Goal: Information Seeking & Learning: Learn about a topic

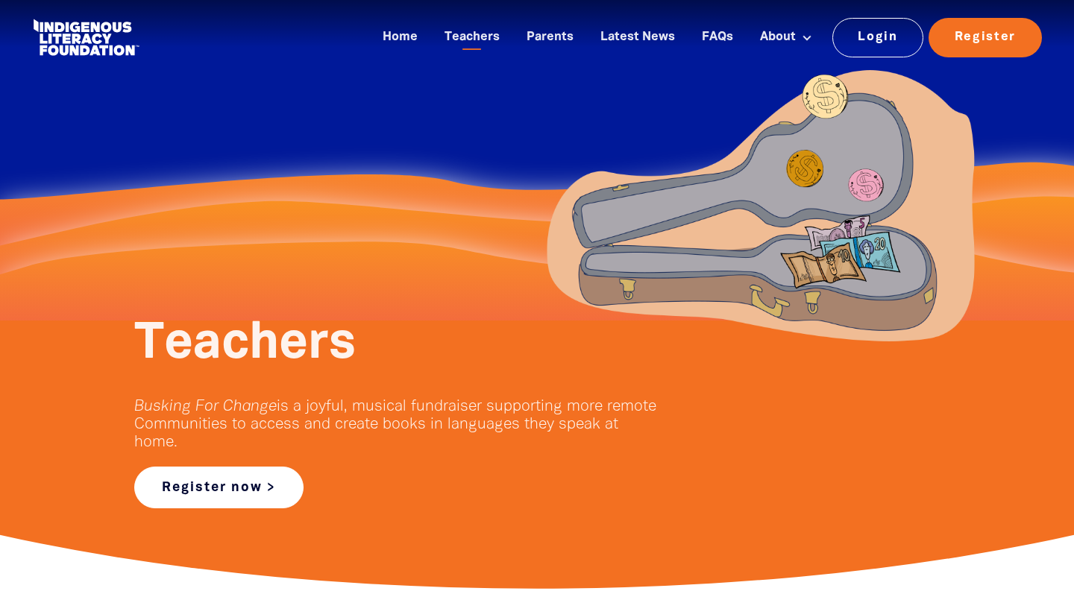
click at [202, 481] on link "Register now >" at bounding box center [218, 488] width 169 height 42
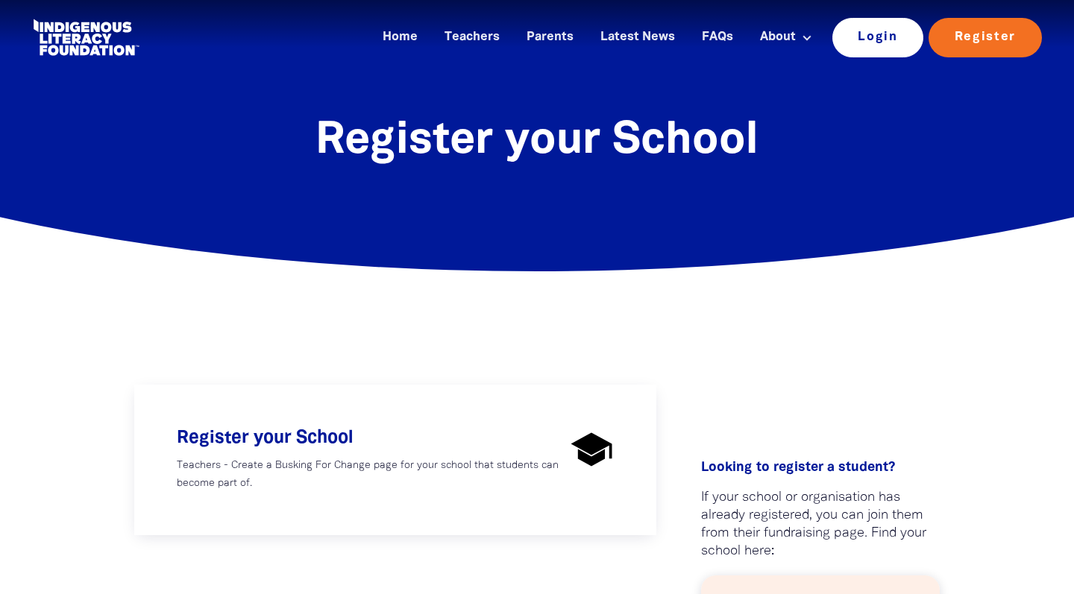
click at [856, 39] on link "Login" at bounding box center [878, 37] width 92 height 39
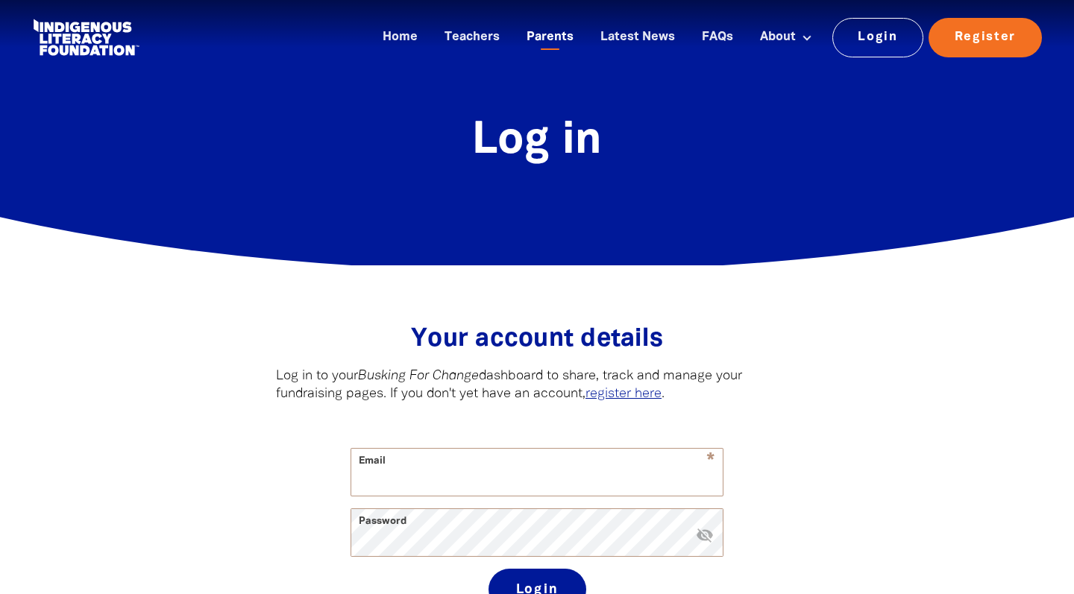
click at [551, 38] on link "Parents" at bounding box center [549, 37] width 65 height 25
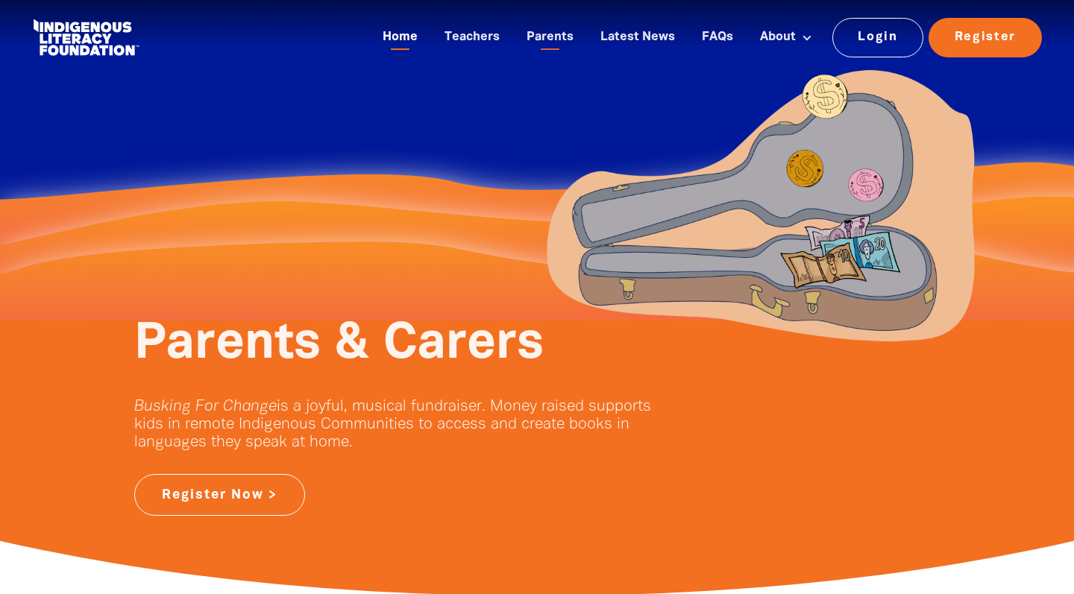
click at [403, 34] on link "Home" at bounding box center [400, 37] width 53 height 25
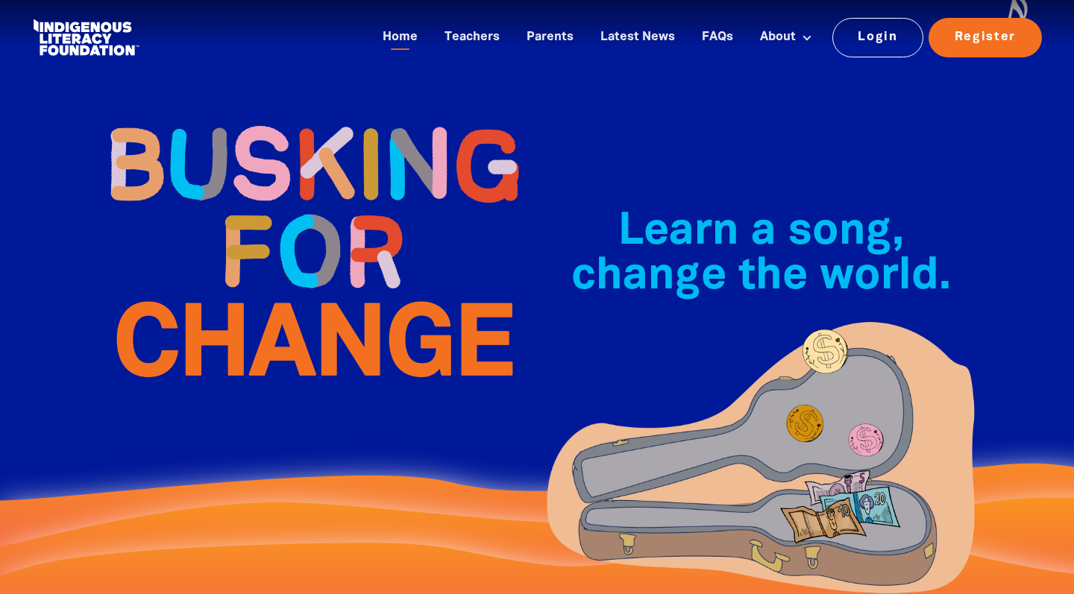
click at [1013, 145] on div at bounding box center [537, 311] width 1074 height 622
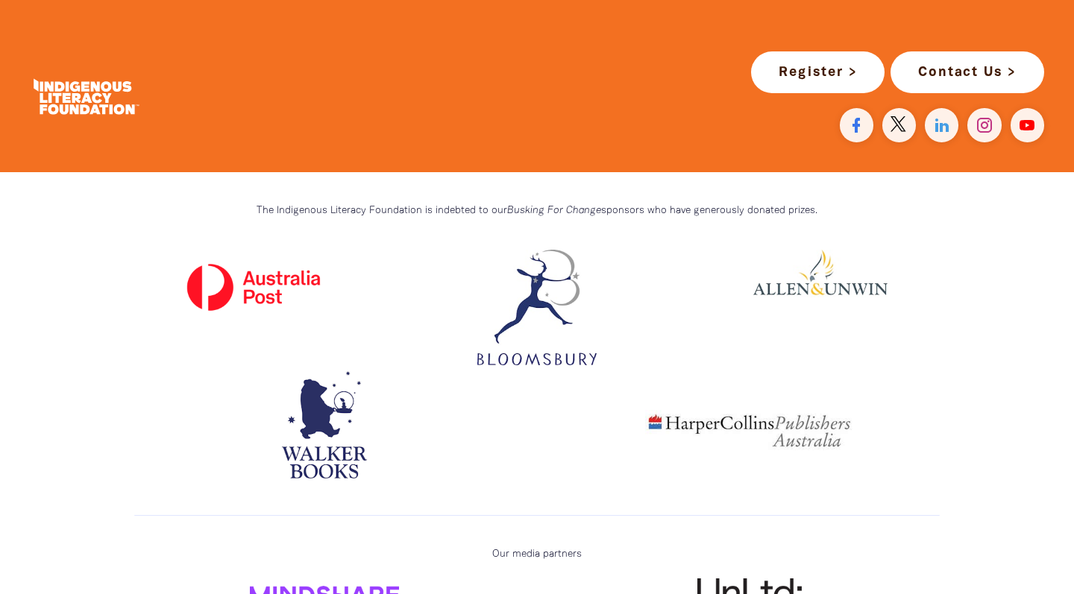
scroll to position [4188, 0]
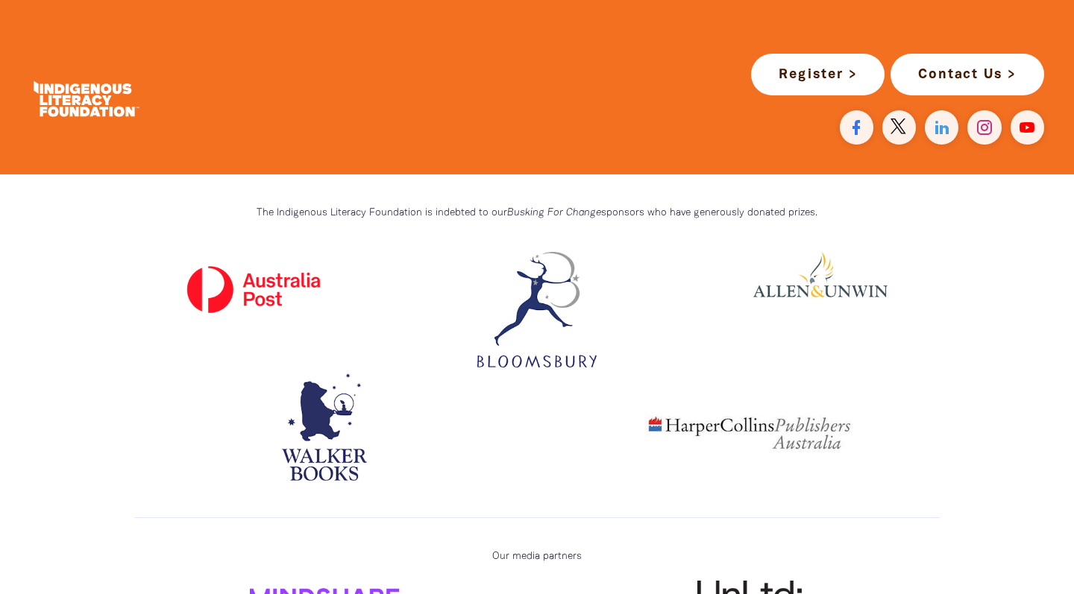
drag, startPoint x: 269, startPoint y: 390, endPoint x: 248, endPoint y: 390, distance: 21.6
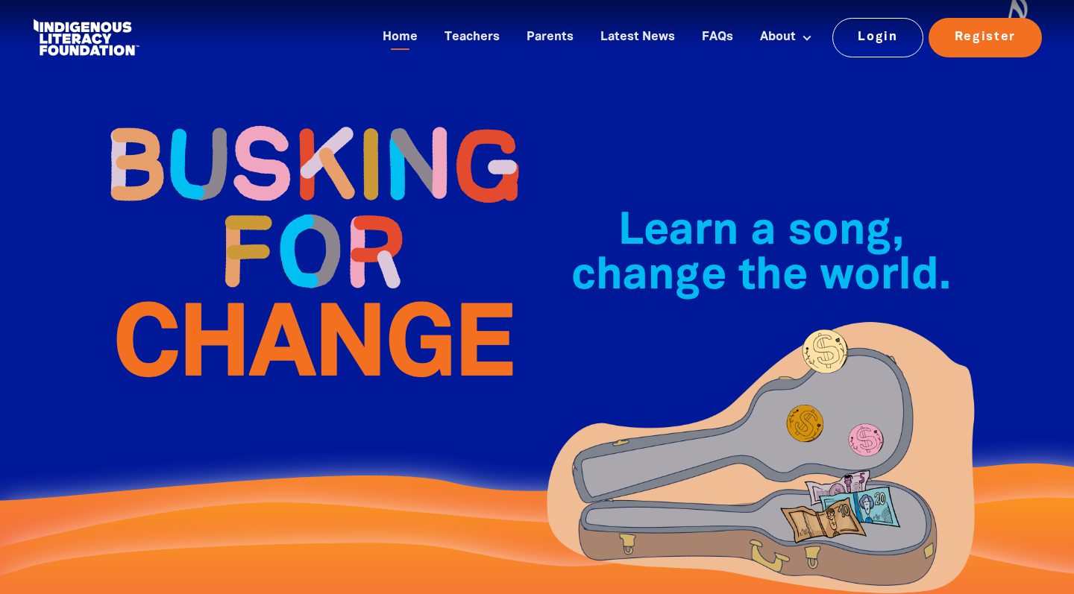
scroll to position [4188, 0]
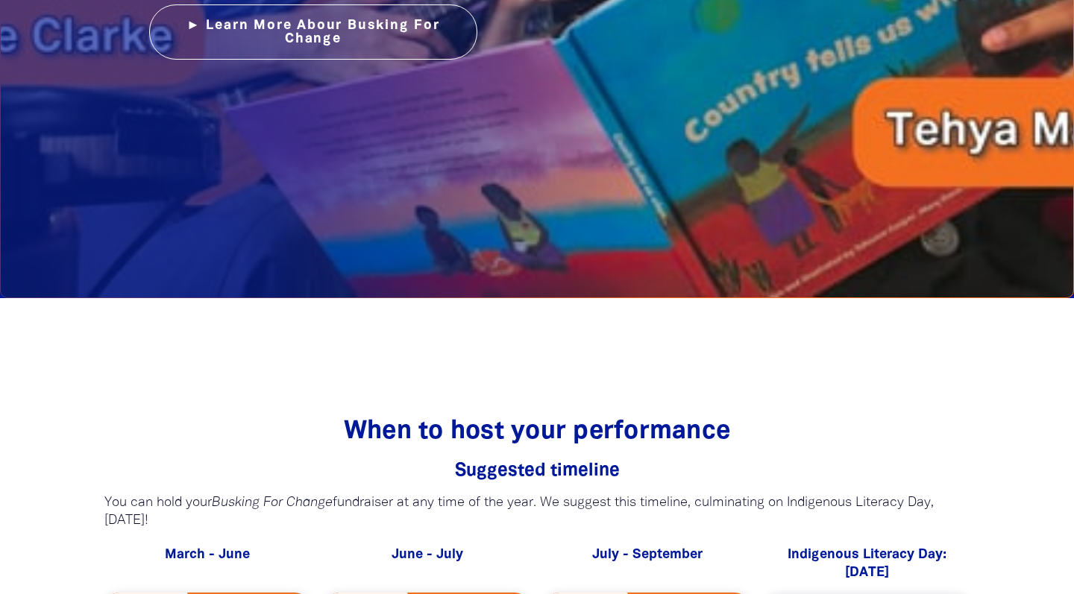
scroll to position [2254, 0]
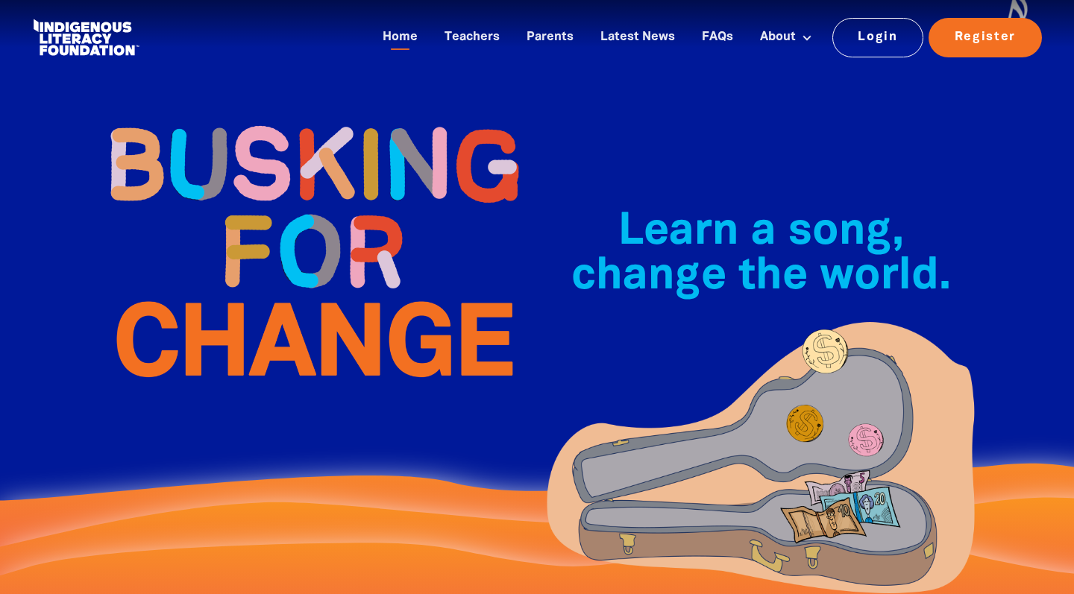
scroll to position [0, 0]
